Goal: Task Accomplishment & Management: Complete application form

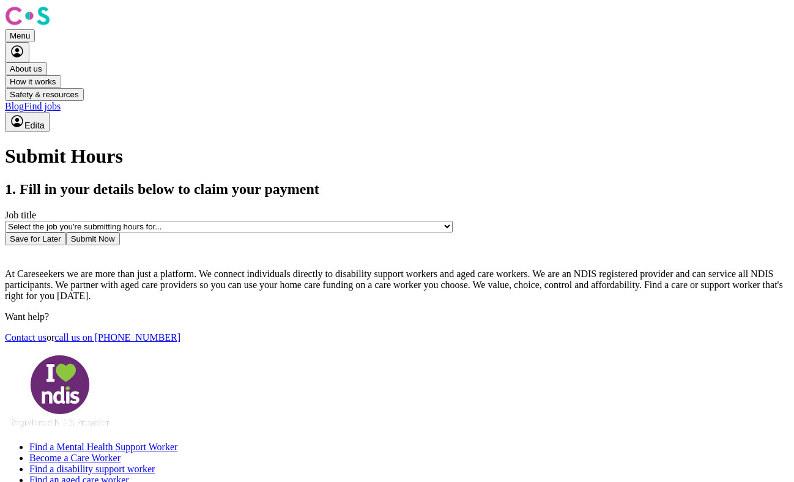
click at [453, 221] on select "Select the job you're submitting hours for... [Ava I Need Care] [DEMOGRAPHIC_DA…" at bounding box center [229, 227] width 448 height 12
select select "14833"
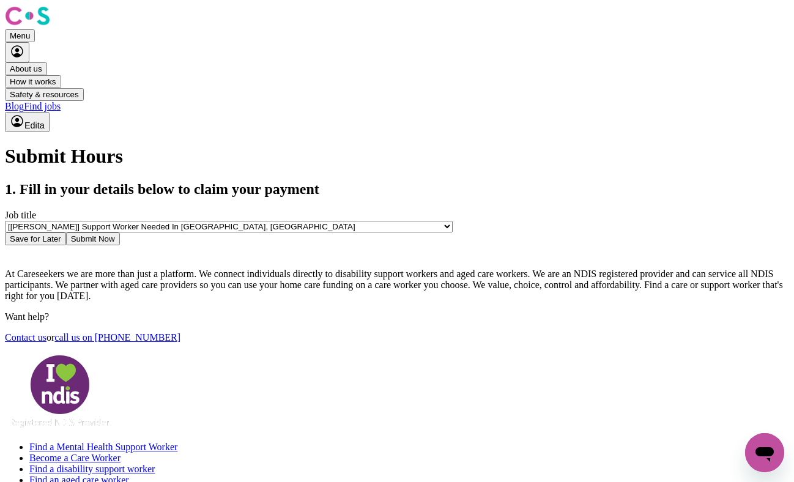
click at [404, 221] on select "Select the job you're submitting hours for... [Ava I Need Care] [DEMOGRAPHIC_DA…" at bounding box center [229, 227] width 448 height 12
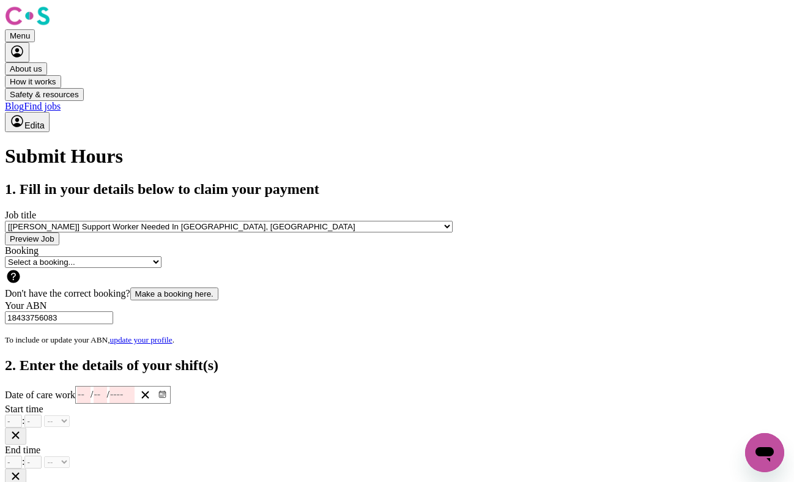
click at [161, 268] on select "Select a booking... [DATE] 12:00pm to 6:00pm (ONE-OFF)" at bounding box center [83, 262] width 157 height 12
select select "357712"
click at [161, 268] on select "Select a booking... [DATE] 12:00pm to 6:00pm (ONE-OFF)" at bounding box center [83, 262] width 157 height 12
type input "[DATE]"
type input "14"
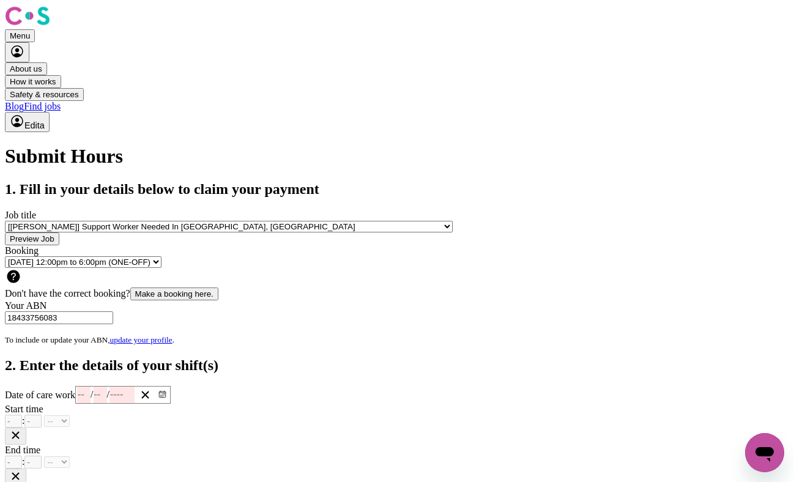
type input "8"
type input "2025"
type input "12:00"
type input "12"
type input "0"
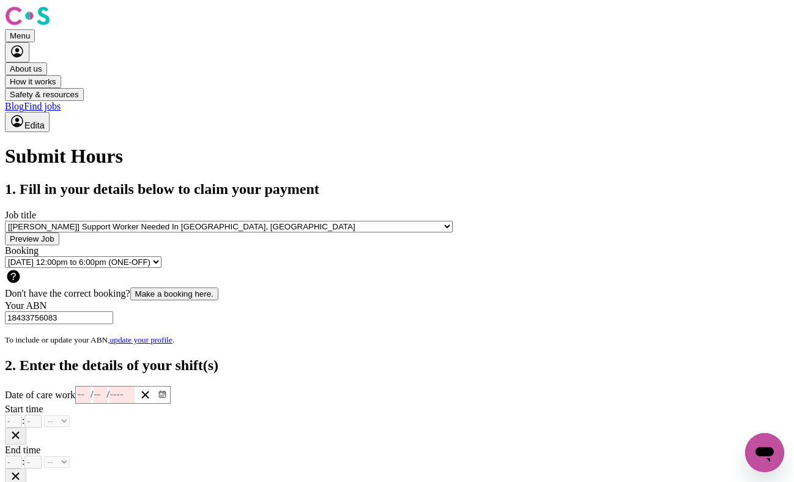
select select "pm"
type input "18:00"
type input "6"
type input "0"
select select "pm"
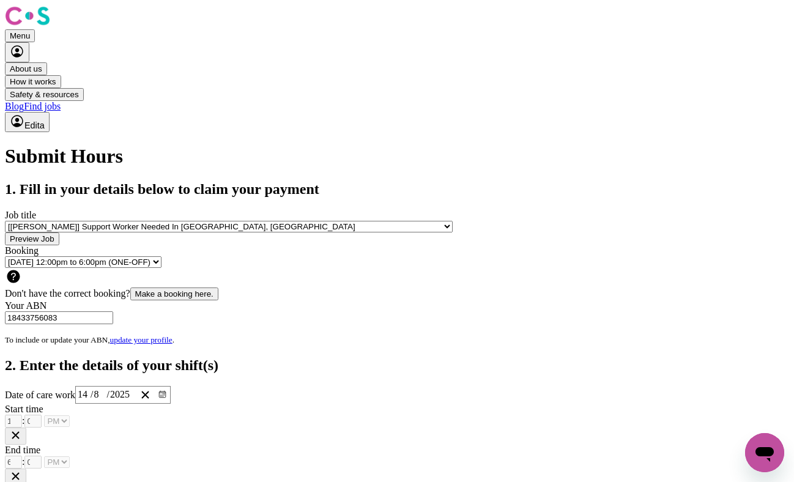
select select "45-Weekday"
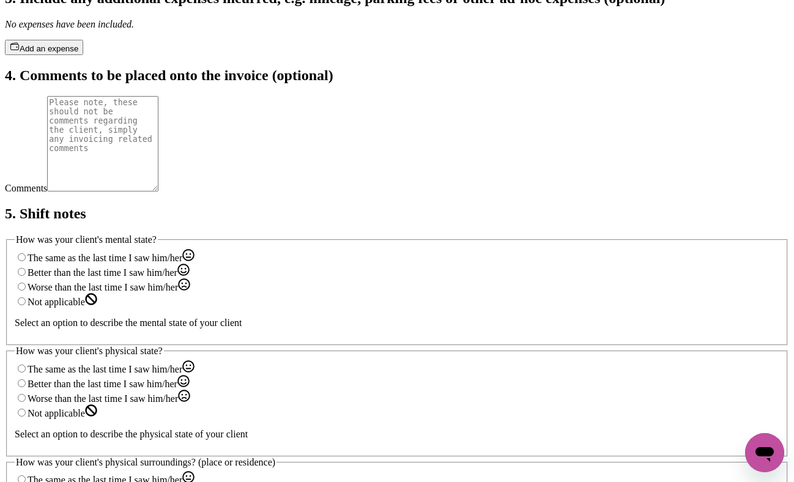
scroll to position [559, 0]
click at [158, 191] on textarea "Comments" at bounding box center [102, 143] width 111 height 95
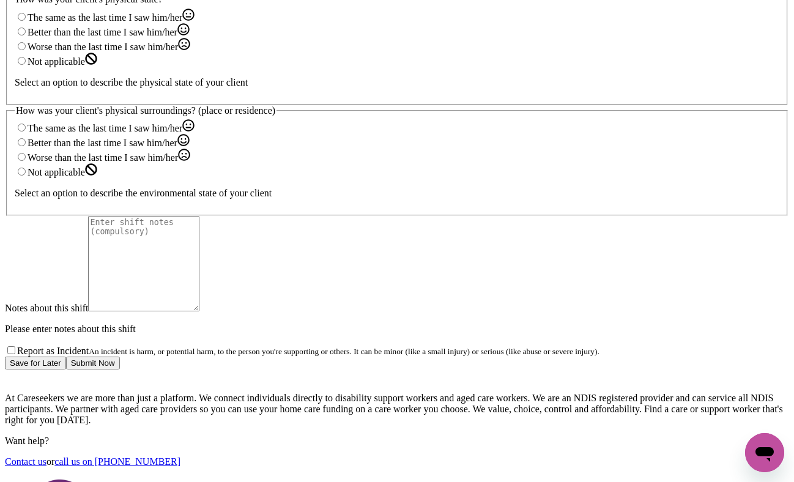
scroll to position [911, 0]
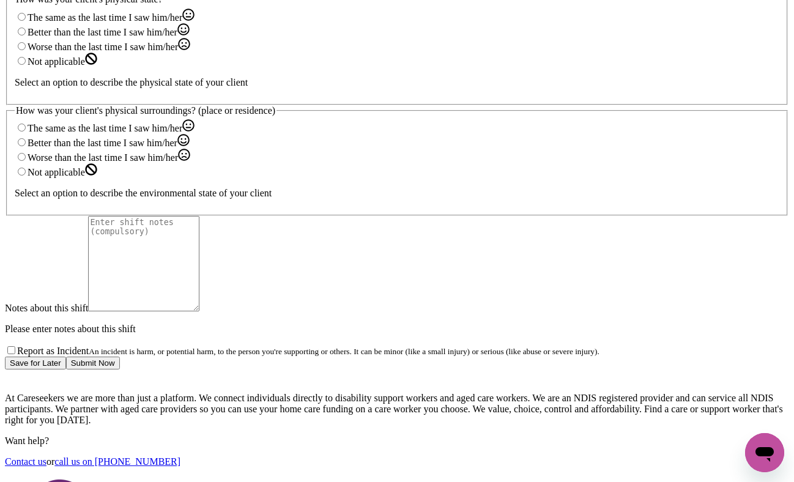
drag, startPoint x: 719, startPoint y: 161, endPoint x: 686, endPoint y: 166, distance: 33.4
radio input "true"
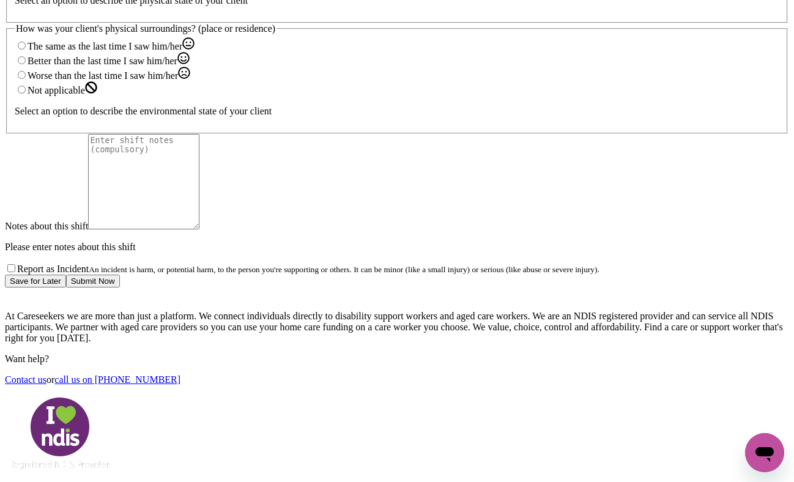
scroll to position [986, 0]
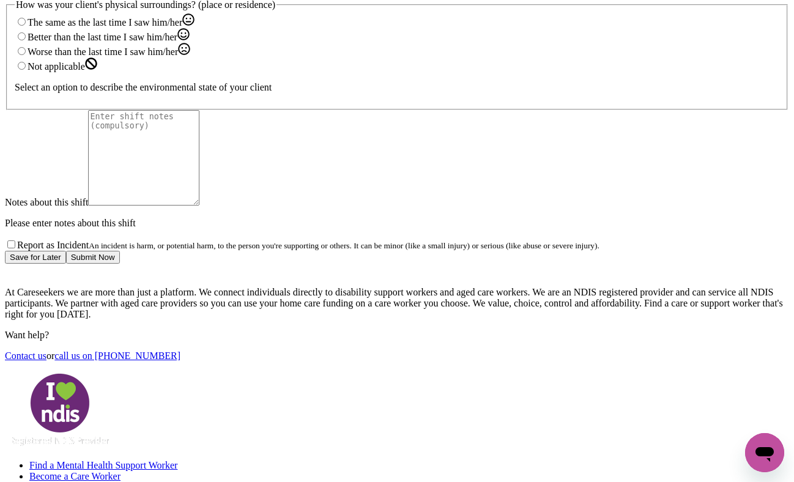
radio input "true"
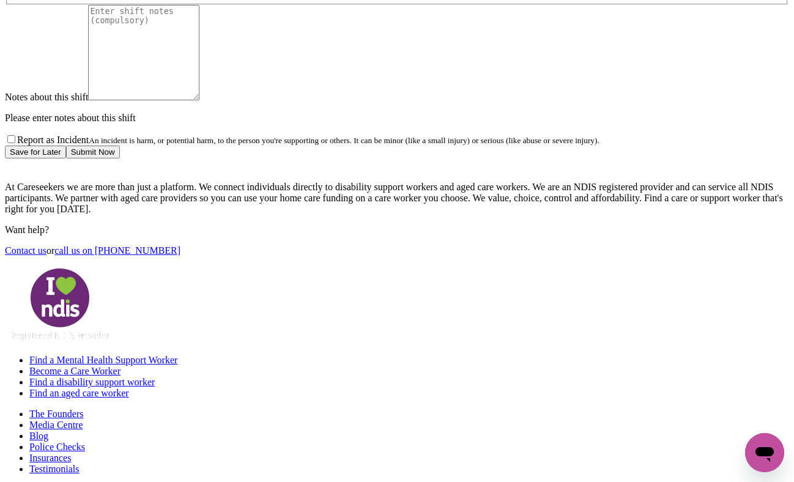
scroll to position [1061, 0]
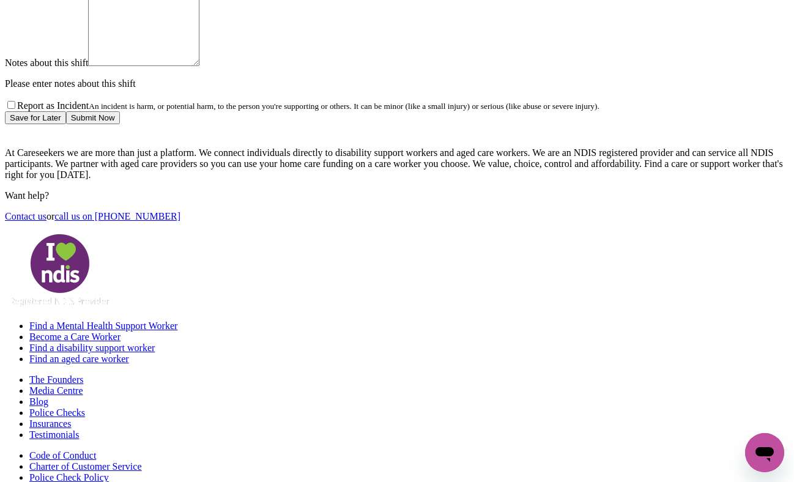
scroll to position [1097, 0]
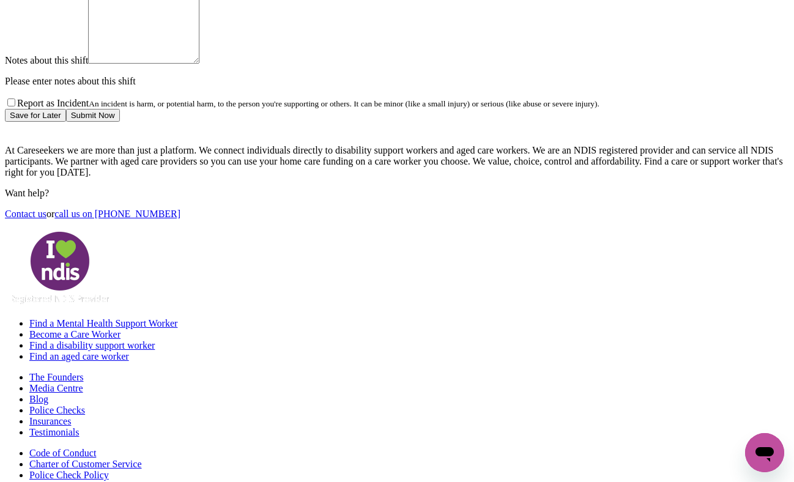
radio input "true"
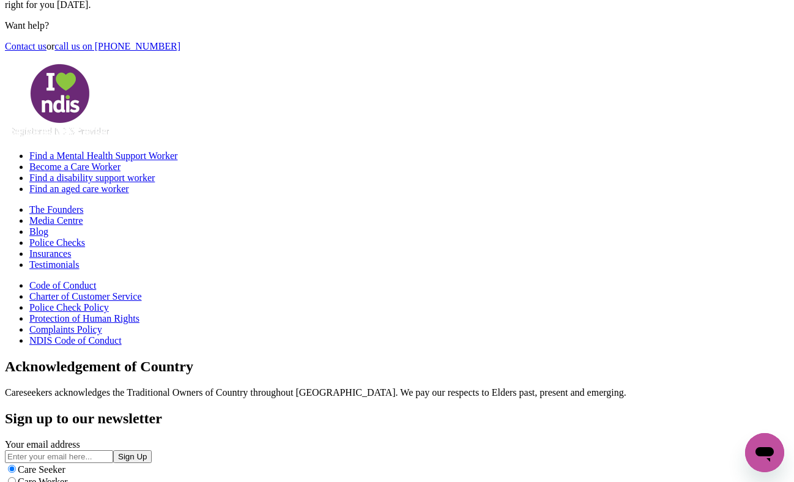
scroll to position [1235, 0]
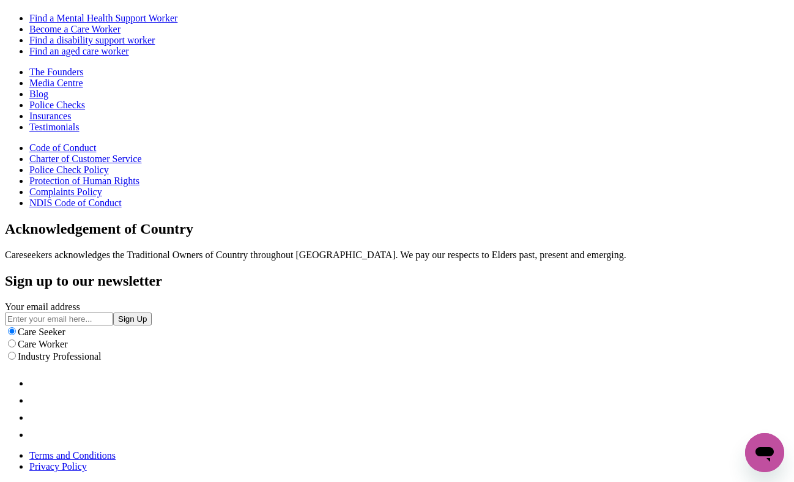
scroll to position [1404, 0]
type textarea "arrive at client home. Read about her Dischard hospital details and met the cli…"
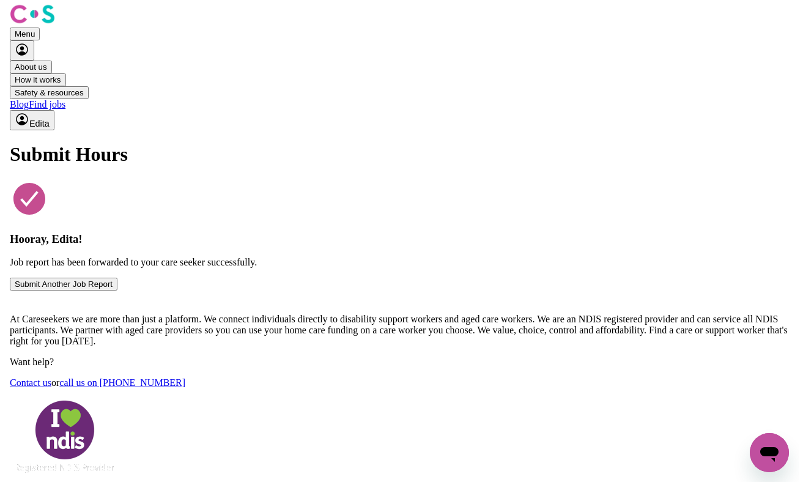
scroll to position [0, 0]
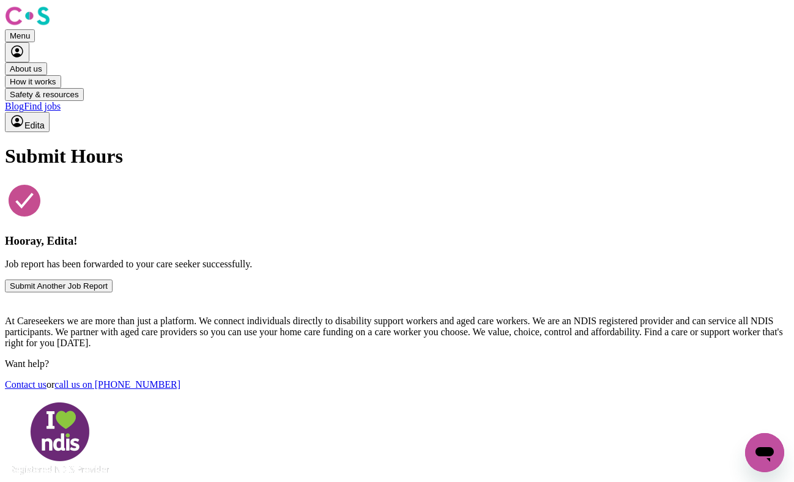
click at [113, 292] on button "Submit Another Job Report" at bounding box center [59, 286] width 108 height 13
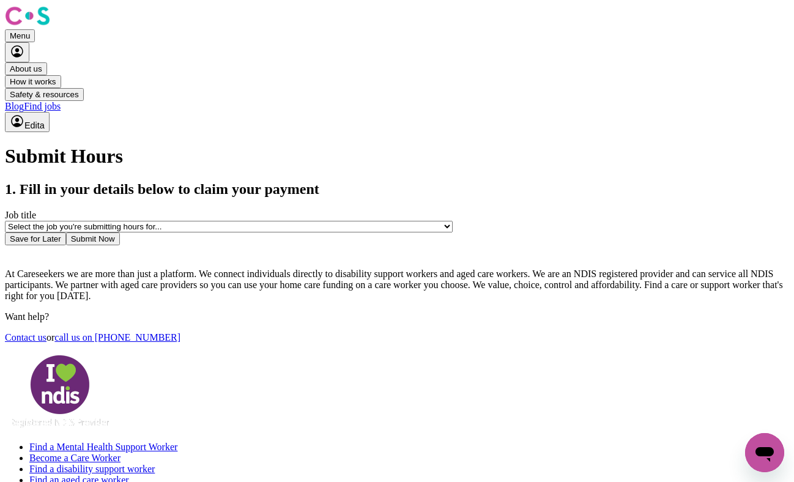
click at [453, 221] on select "Select the job you're submitting hours for... [Ava I Need Care] [DEMOGRAPHIC_DA…" at bounding box center [229, 227] width 448 height 12
select select "14873"
click at [404, 221] on select "Select the job you're submitting hours for... [Ava I Need Care] [DEMOGRAPHIC_DA…" at bounding box center [229, 227] width 448 height 12
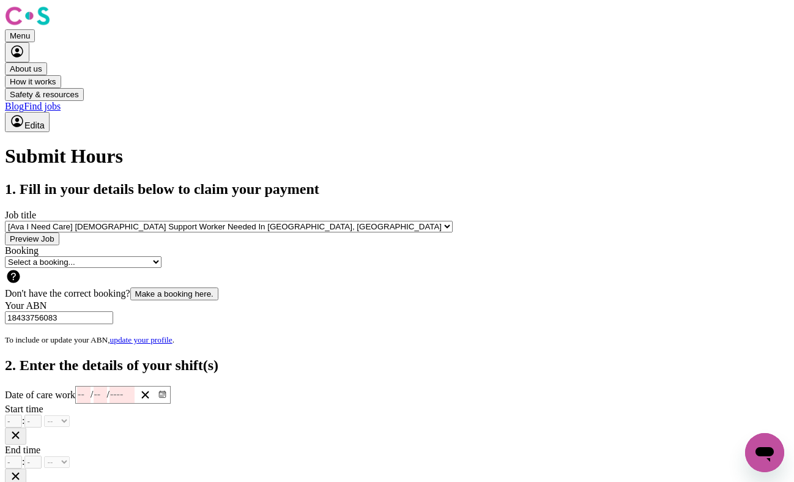
click at [161, 268] on select "Select a booking... [DATE] 12:30pm to 6:30pm (ONE-OFF)" at bounding box center [83, 262] width 157 height 12
click at [218, 300] on button "Make a booking here." at bounding box center [174, 293] width 88 height 13
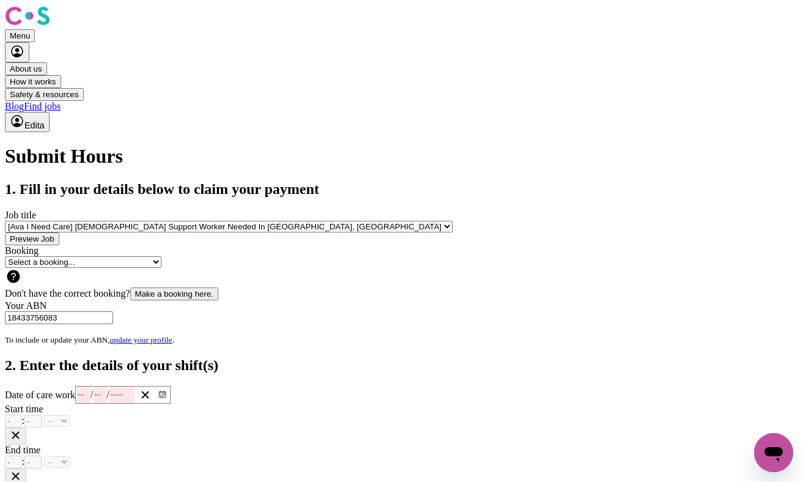
radio input "true"
type input "[DATE]"
type input "14"
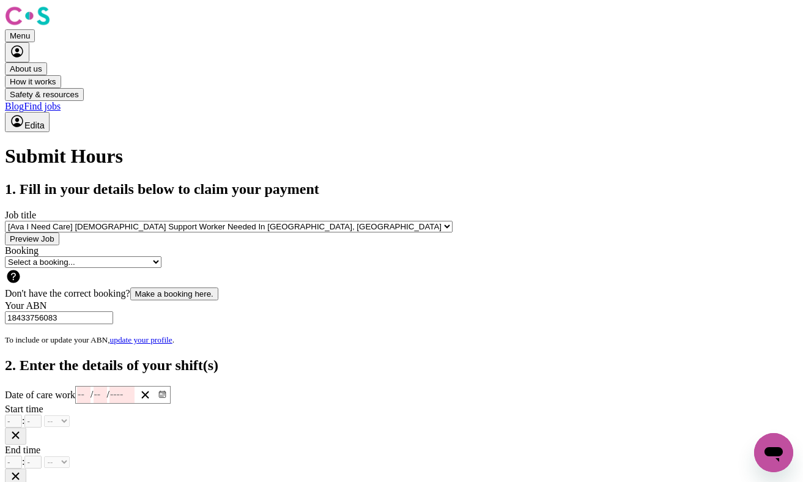
type input "8"
type input "2025"
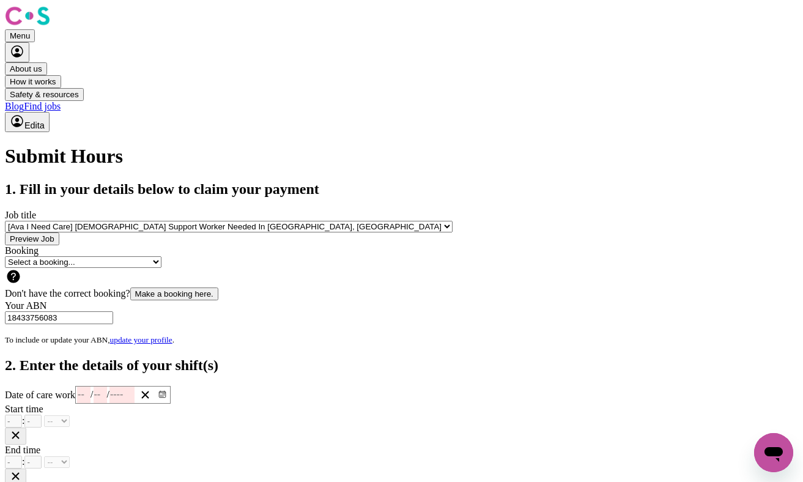
type input "[DATE]"
type input "14"
type input "8"
type input "2025"
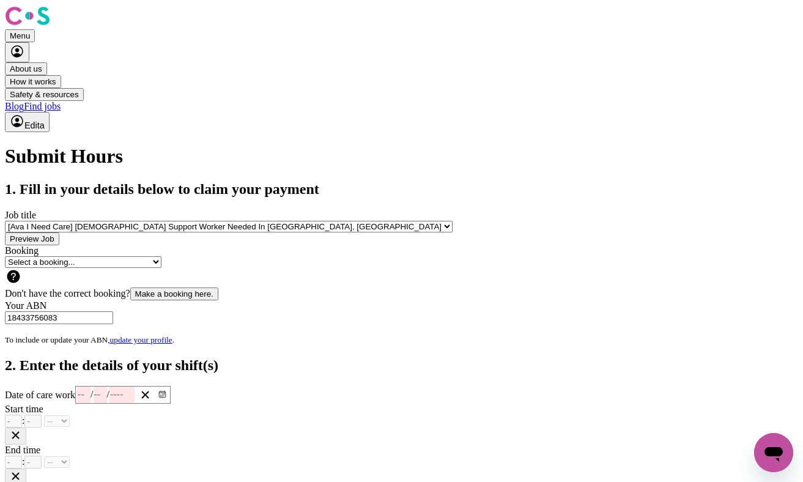
type input "12"
type input "00"
select select "pm"
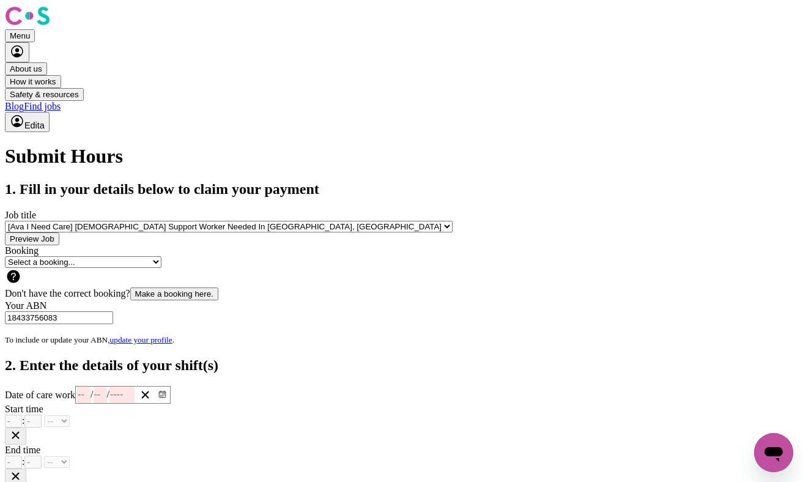
type input "12:00"
type input "0"
type input "12"
type input "7"
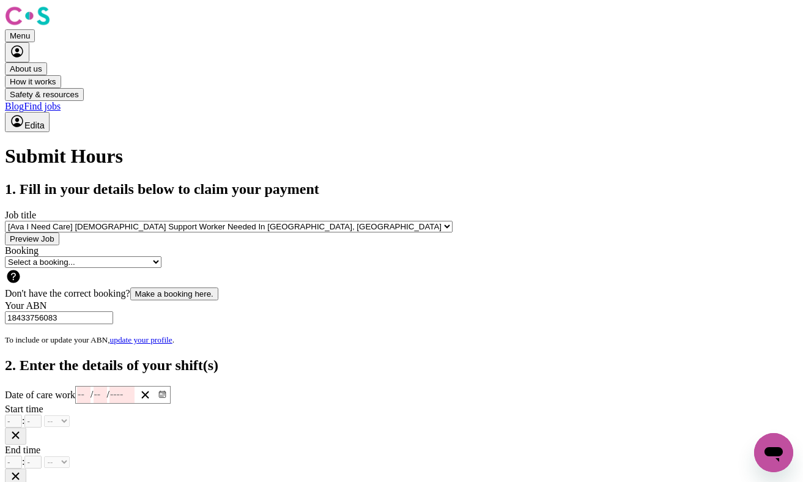
type input "6"
type input "00"
select select "pm"
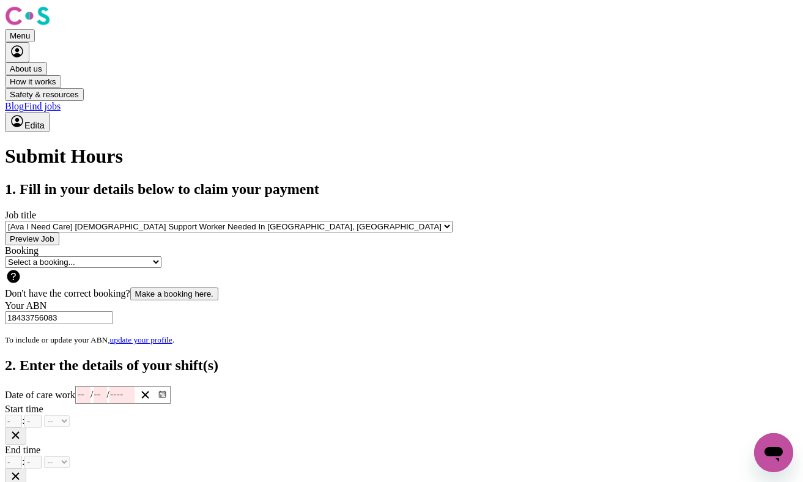
type input "18:00"
type input "0"
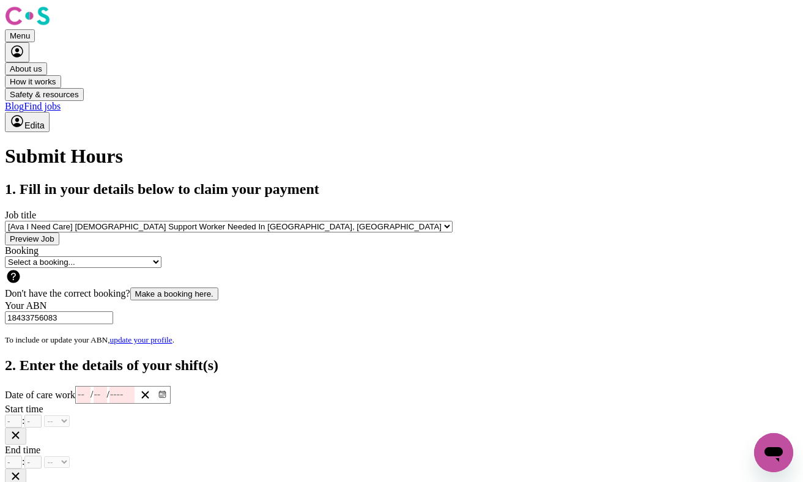
scroll to position [692, 0]
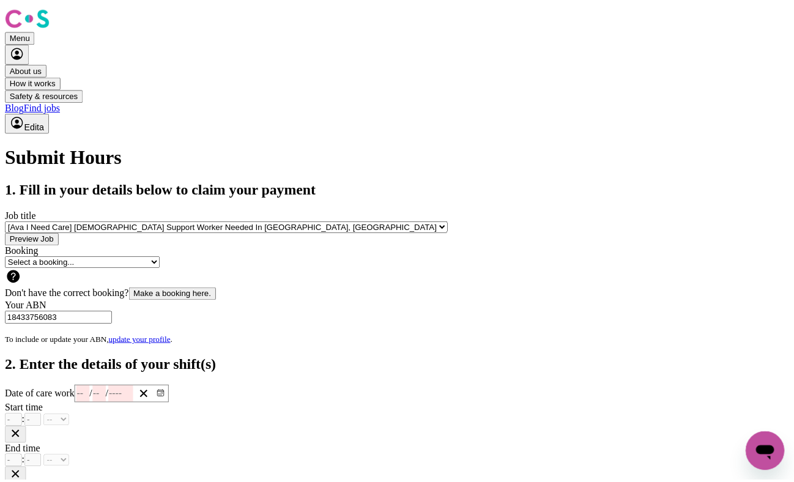
scroll to position [0, 0]
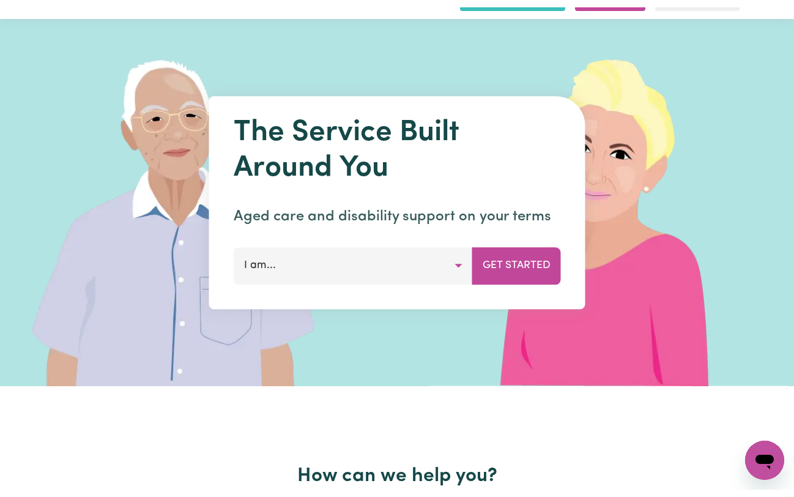
scroll to position [35, 0]
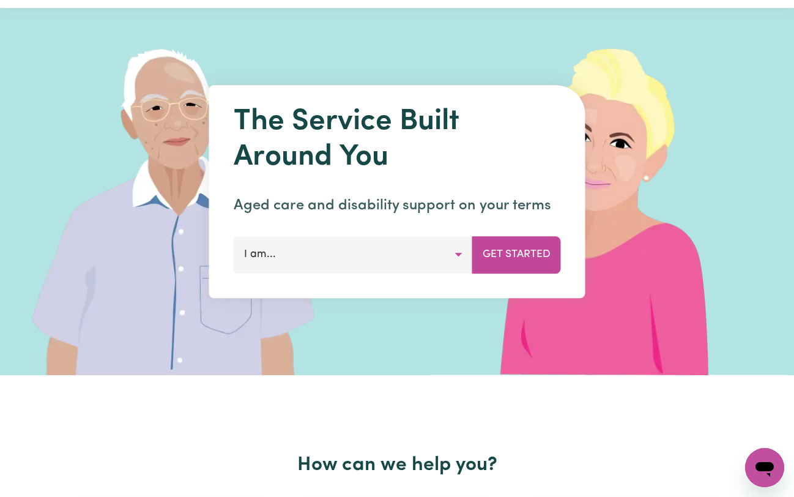
click at [234, 120] on h1 "The Service Built Around You" at bounding box center [397, 140] width 327 height 70
